Goal: Task Accomplishment & Management: Manage account settings

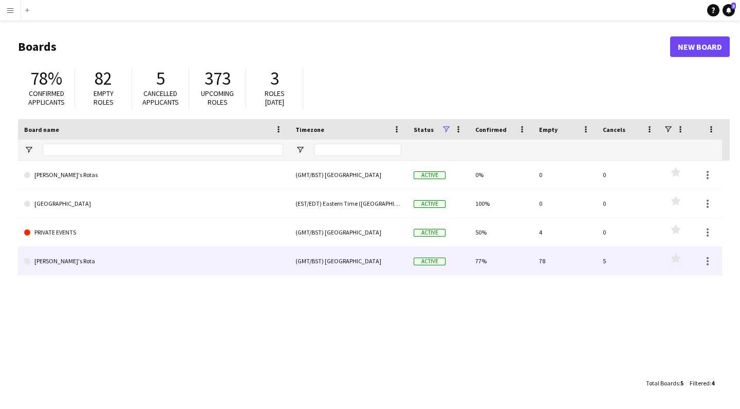
click at [58, 262] on link "[PERSON_NAME]'s Rota" at bounding box center [153, 261] width 259 height 29
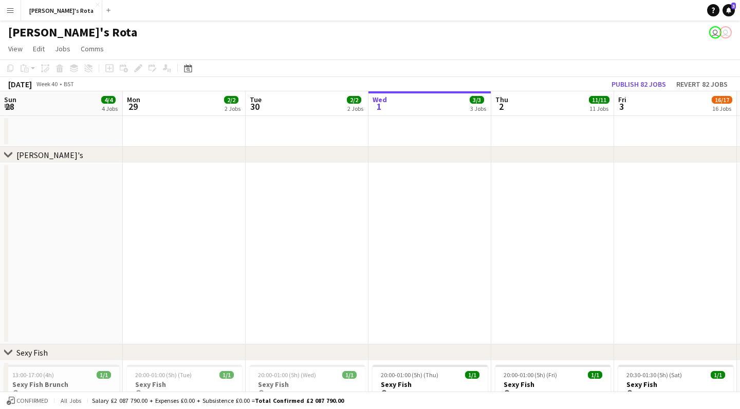
scroll to position [0, 246]
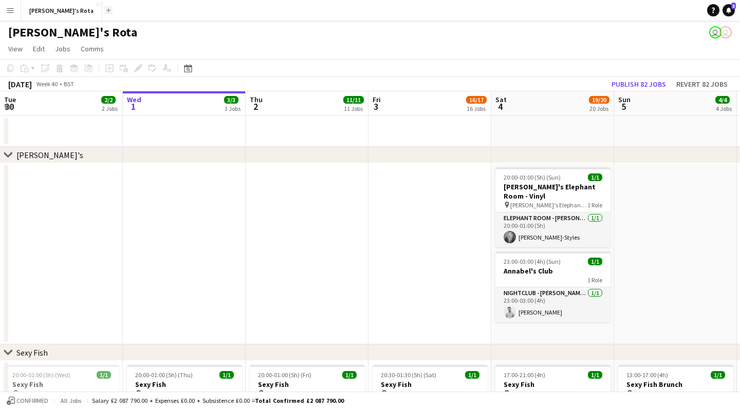
click at [106, 10] on app-icon "Add" at bounding box center [108, 10] width 4 height 4
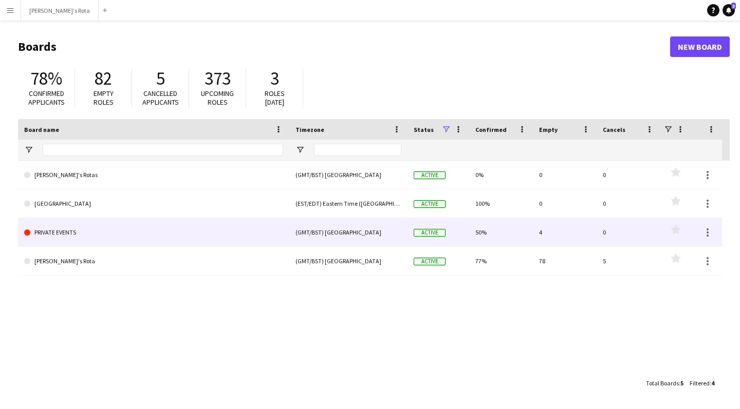
click at [63, 232] on link "PRIVATE EVENTS" at bounding box center [153, 232] width 259 height 29
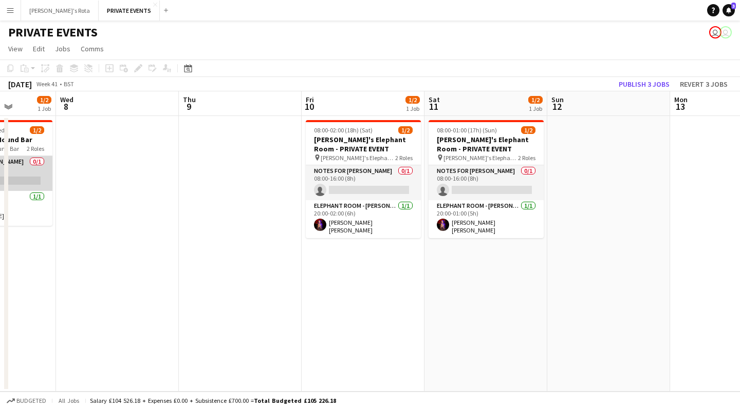
scroll to position [0, 440]
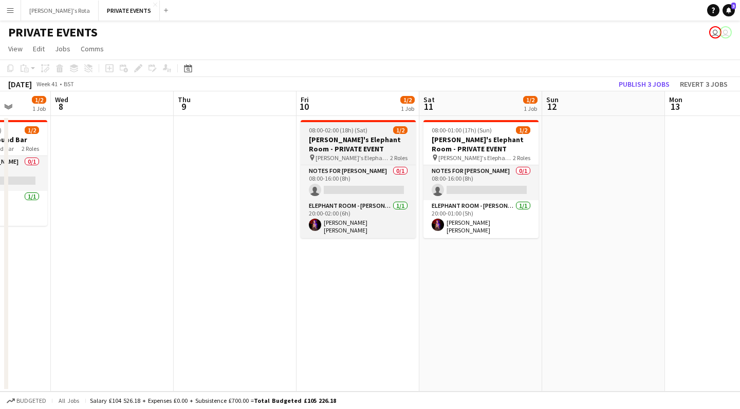
click at [369, 133] on div "08:00-02:00 (18h) (Sat) 1/2" at bounding box center [357, 130] width 115 height 8
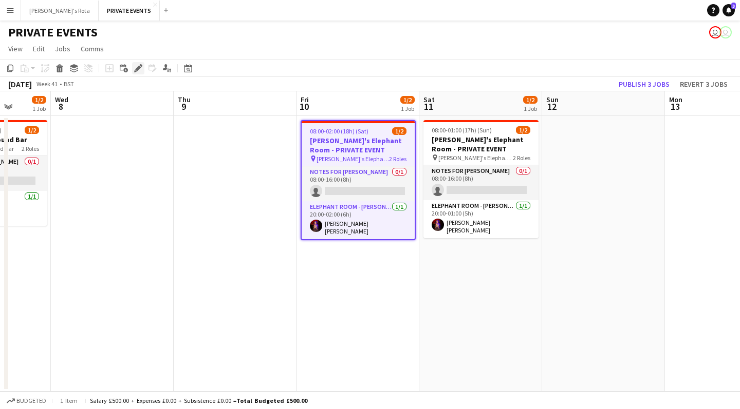
click at [140, 65] on icon at bounding box center [141, 65] width 3 height 3
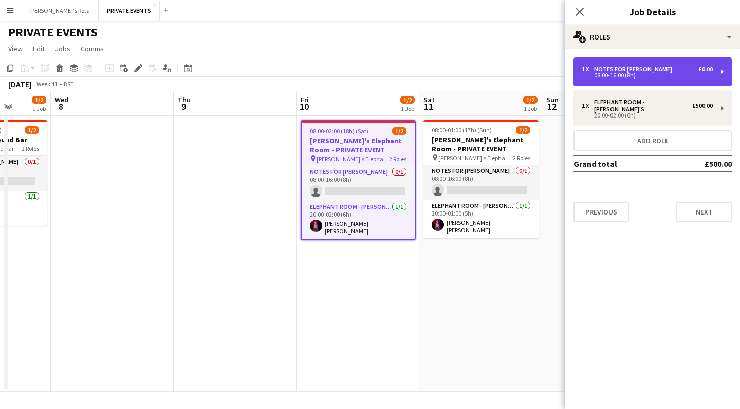
click at [431, 79] on div "1 x Notes for [PERSON_NAME] £0.00 08:00-16:00 (8h)" at bounding box center [652, 72] width 158 height 29
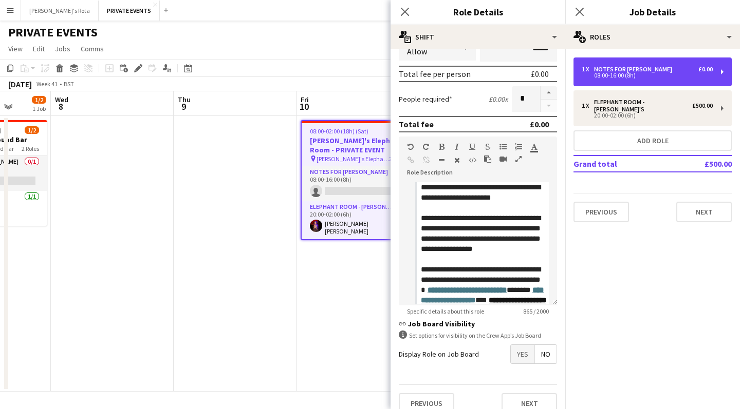
scroll to position [191, 0]
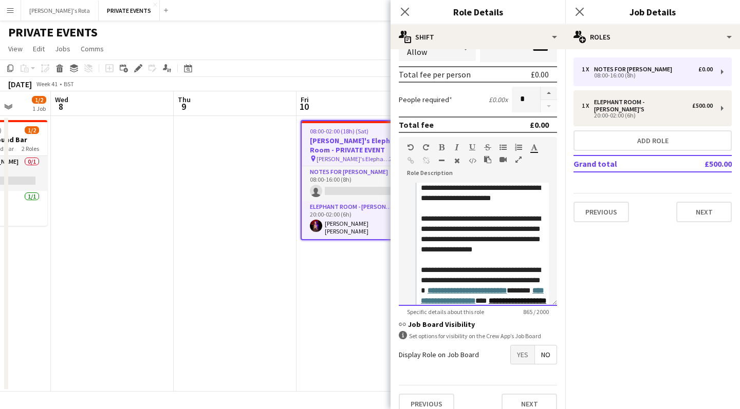
click at [431, 187] on div "**********" at bounding box center [485, 193] width 128 height 21
click at [420, 189] on blockquote "**********" at bounding box center [482, 390] width 134 height 414
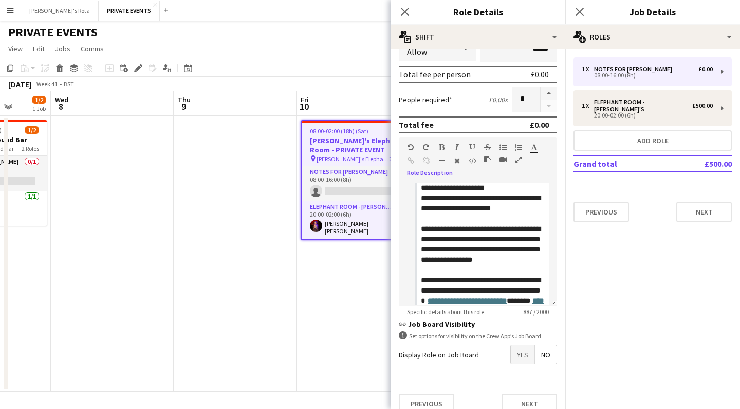
click at [363, 329] on app-date-cell "08:00-02:00 (18h) (Sat) 1/2 [PERSON_NAME]'s Elephant Room - PRIVATE EVENT pin […" at bounding box center [357, 254] width 123 height 276
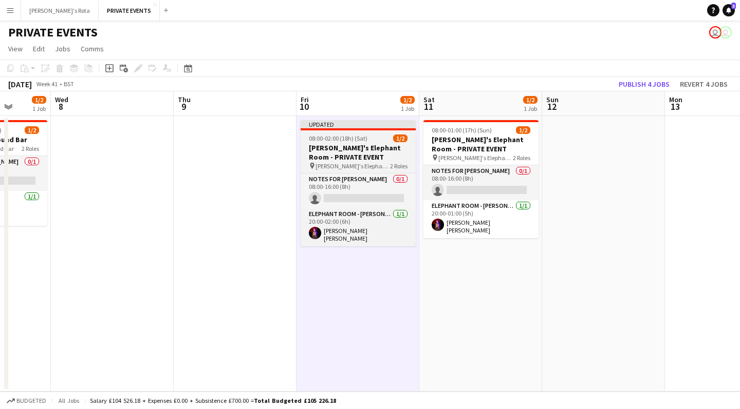
click at [355, 147] on h3 "[PERSON_NAME]'s Elephant Room - PRIVATE EVENT" at bounding box center [357, 152] width 115 height 18
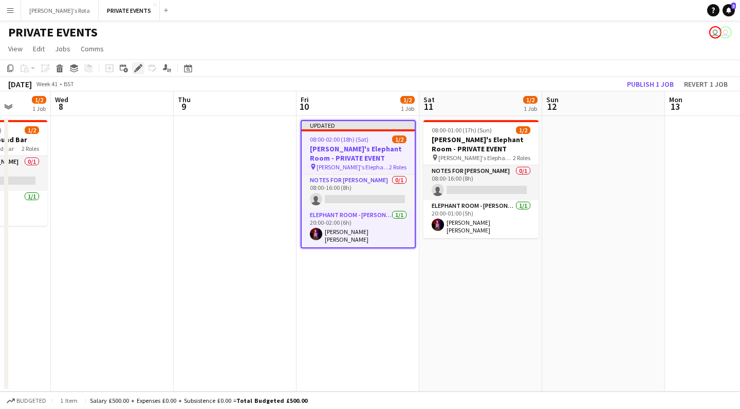
click at [139, 67] on icon at bounding box center [138, 69] width 6 height 6
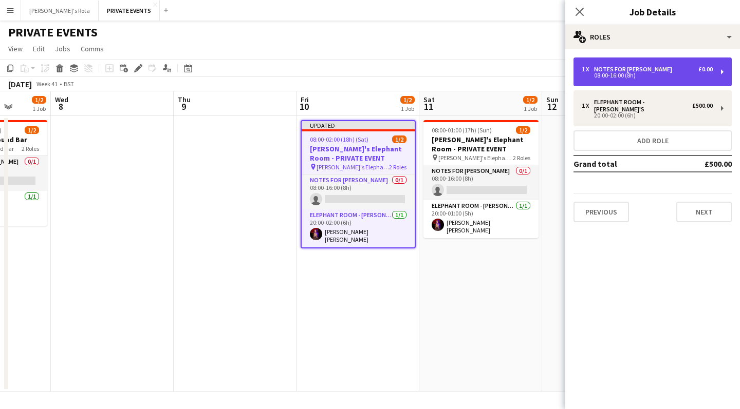
click at [431, 76] on div "08:00-16:00 (8h)" at bounding box center [646, 75] width 131 height 5
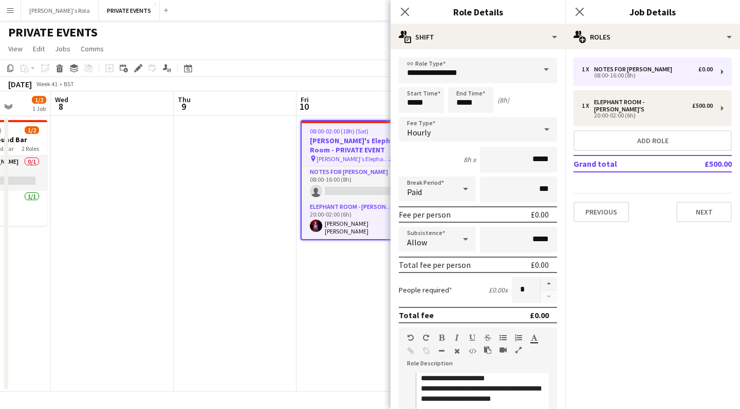
click at [125, 278] on app-date-cell at bounding box center [112, 254] width 123 height 276
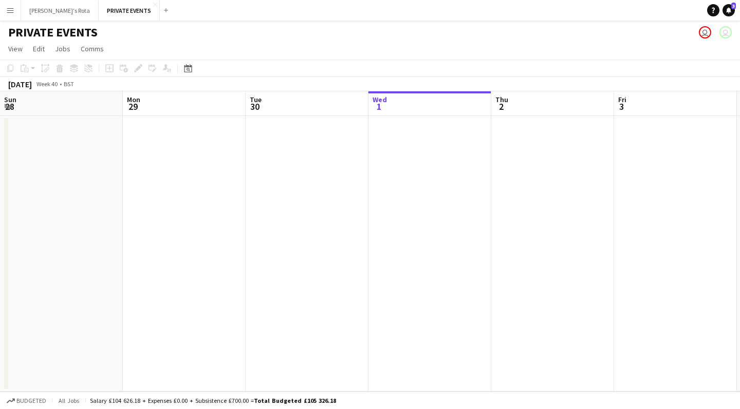
scroll to position [0, 246]
